Goal: Task Accomplishment & Management: Manage account settings

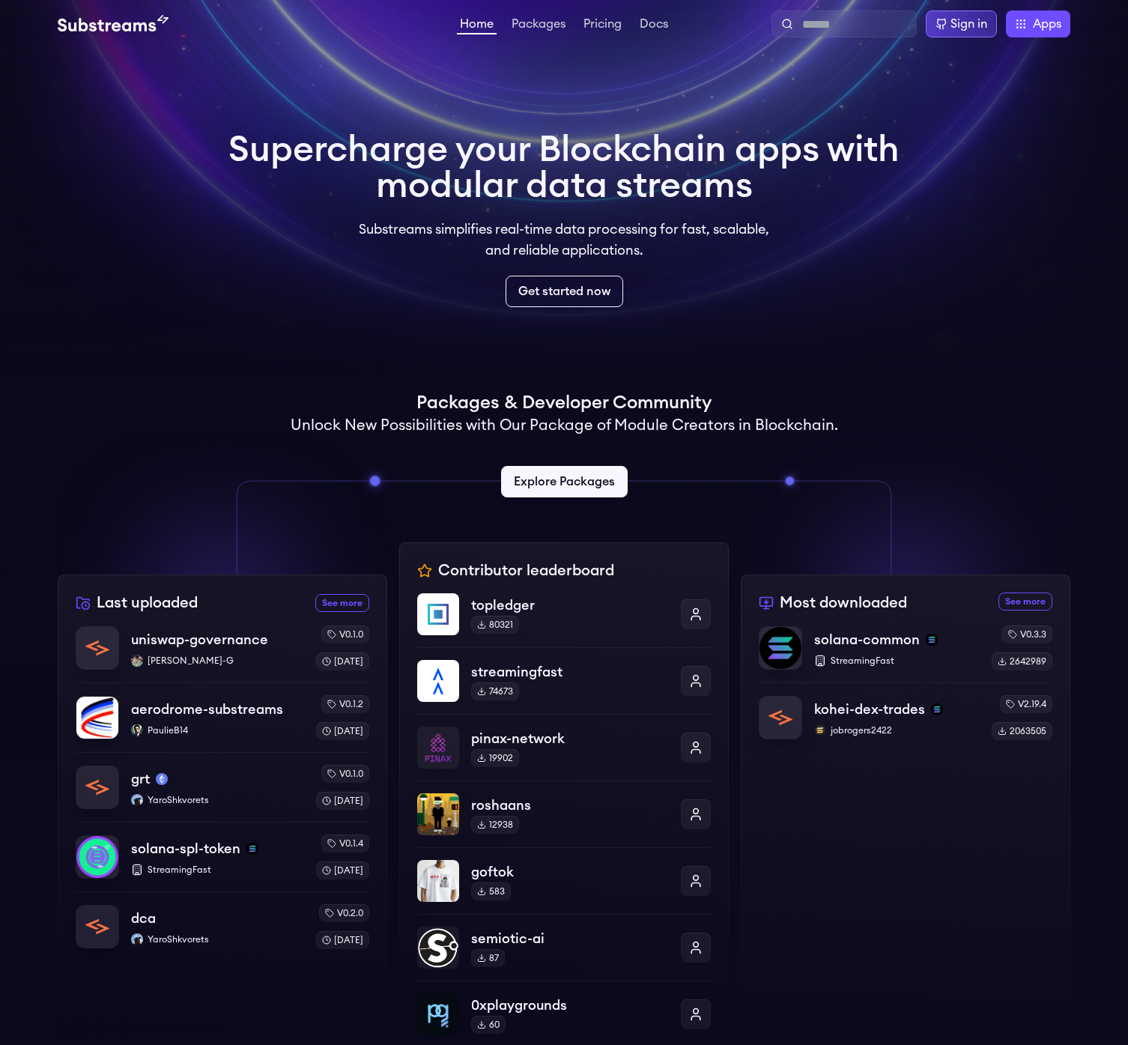
click at [941, 27] on icon at bounding box center [942, 24] width 12 height 12
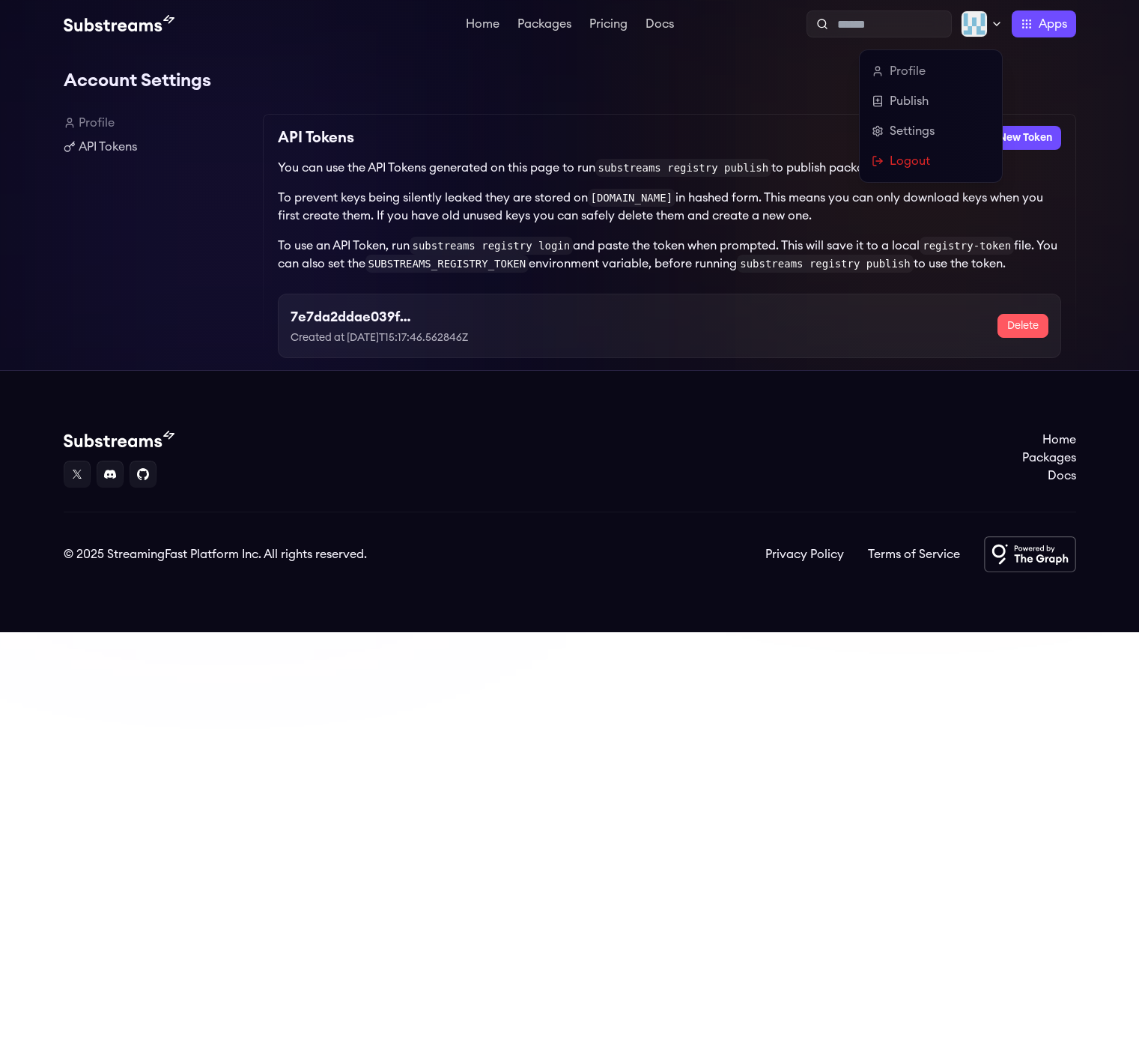
click at [972, 28] on img at bounding box center [974, 23] width 27 height 27
click at [908, 75] on link "Profile" at bounding box center [931, 71] width 118 height 18
click at [897, 127] on link "Settings" at bounding box center [931, 131] width 118 height 18
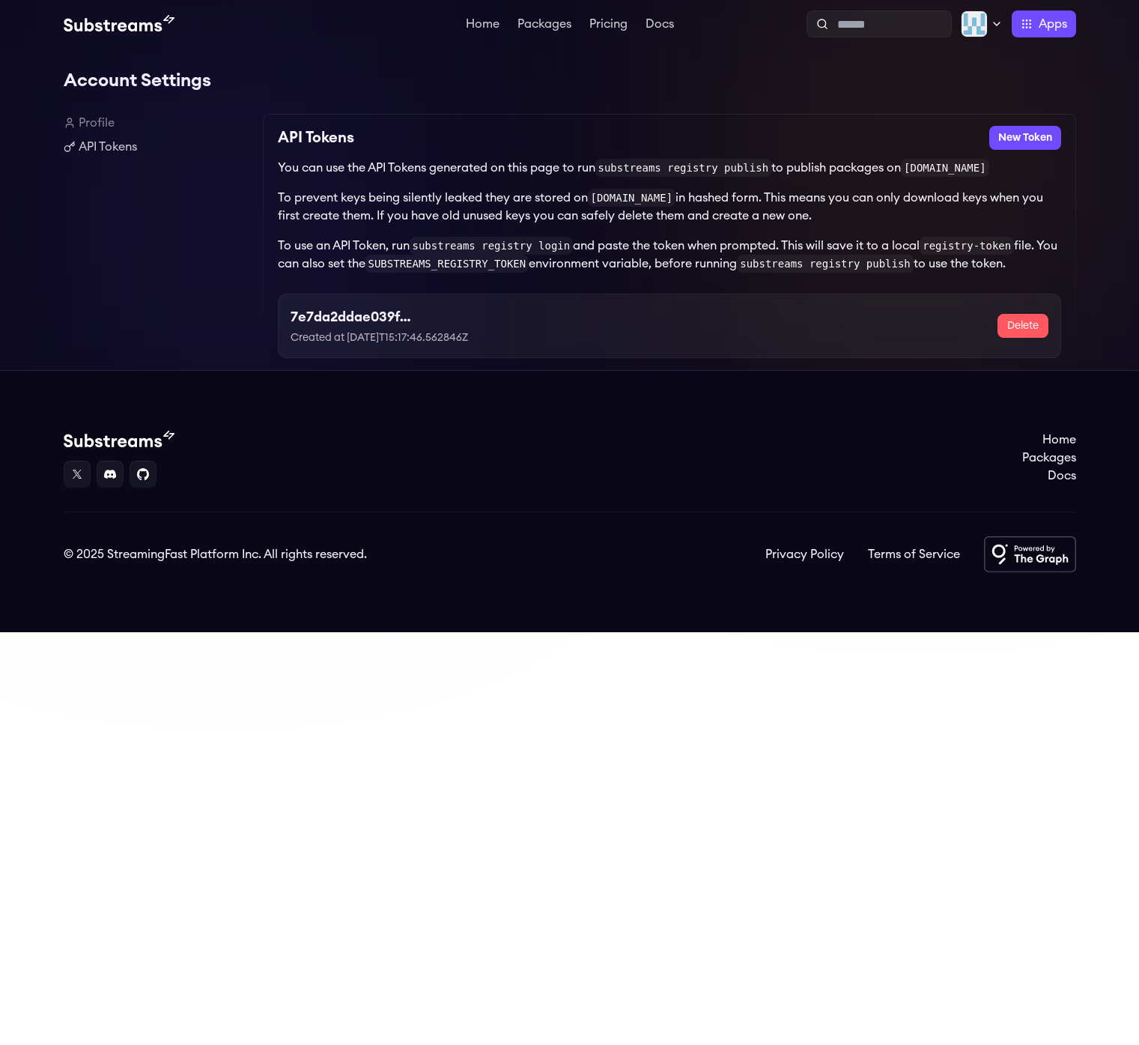
click at [90, 120] on link "Profile" at bounding box center [157, 123] width 187 height 18
click at [91, 121] on link "Profile" at bounding box center [157, 123] width 187 height 18
click at [599, 22] on link "Pricing" at bounding box center [609, 25] width 44 height 15
click at [590, 21] on link "Pricing" at bounding box center [609, 25] width 44 height 15
click at [1023, 321] on button "Delete" at bounding box center [1023, 326] width 51 height 24
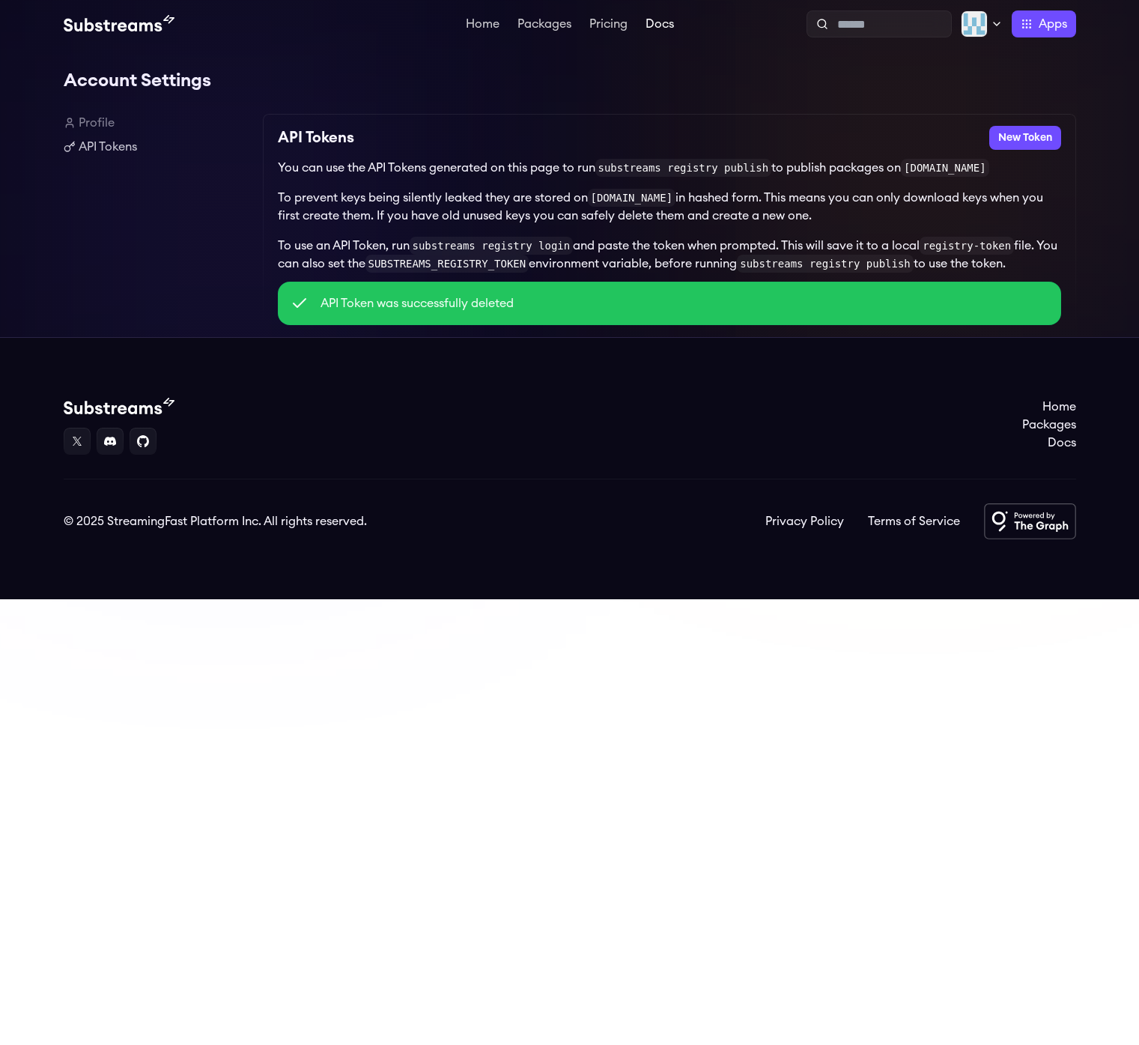
click at [658, 21] on link "Docs" at bounding box center [660, 25] width 34 height 15
